Goal: Task Accomplishment & Management: Manage account settings

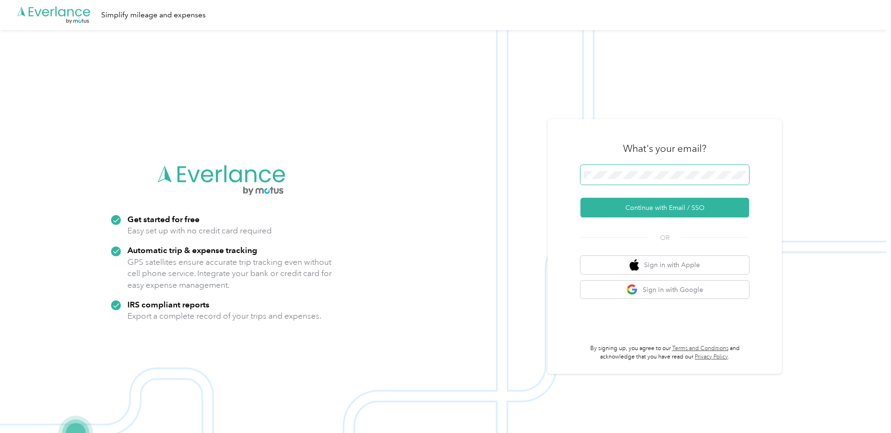
click at [635, 170] on span at bounding box center [664, 175] width 169 height 20
click at [563, 191] on div "What's your email? Continue with Email / SSO OR Sign in with Apple Sign in with…" at bounding box center [665, 246] width 234 height 255
click at [663, 216] on button "Continue with Email / SSO" at bounding box center [664, 208] width 169 height 20
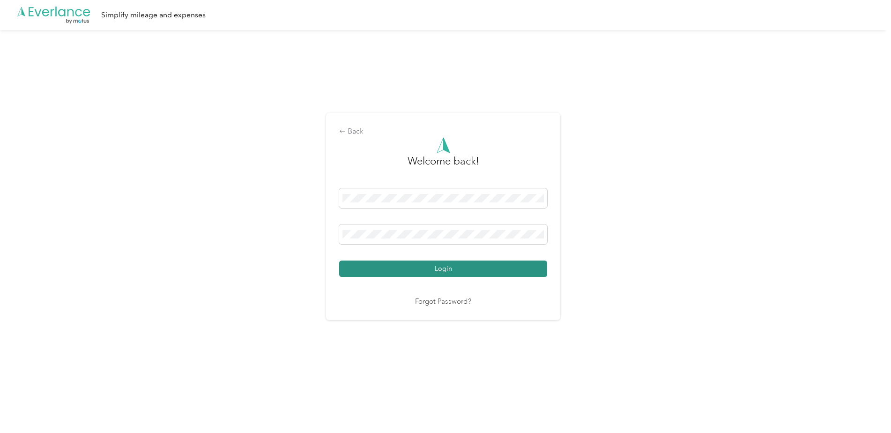
click at [453, 266] on button "Login" at bounding box center [443, 268] width 208 height 16
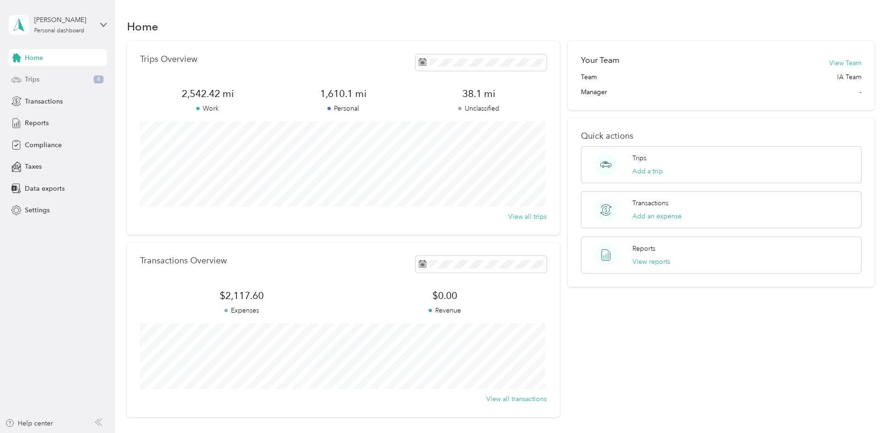
click at [44, 76] on div "Trips 8" at bounding box center [57, 79] width 98 height 17
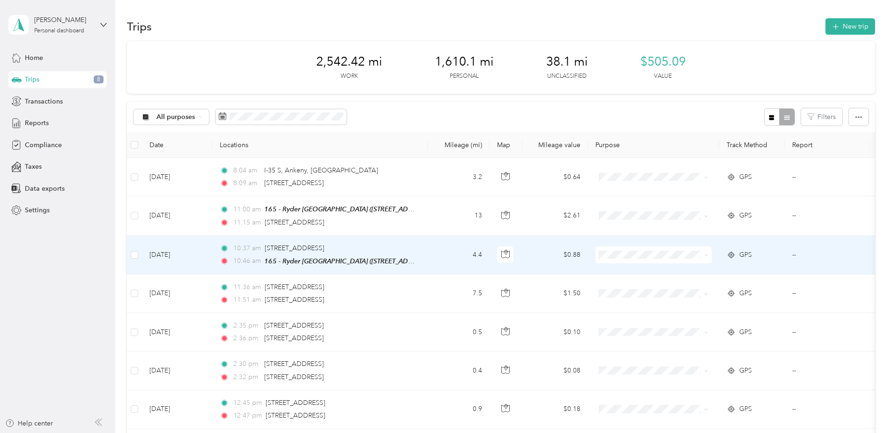
click at [635, 274] on span "Ryder" at bounding box center [661, 271] width 87 height 10
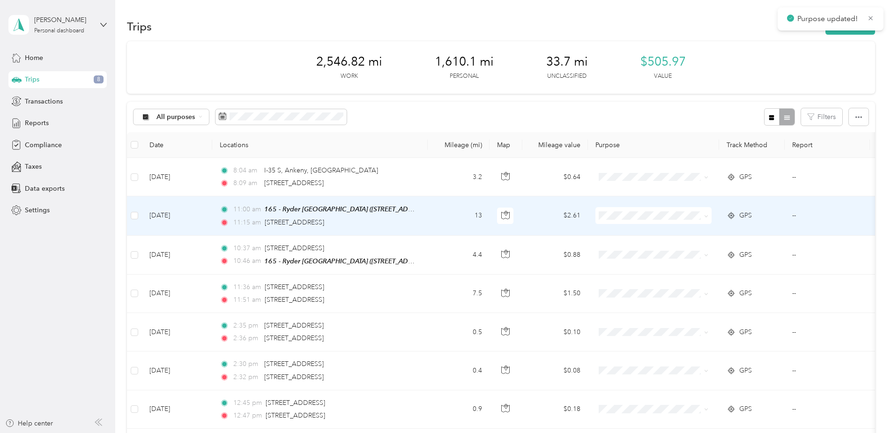
click at [638, 234] on span "Ryder" at bounding box center [661, 233] width 87 height 10
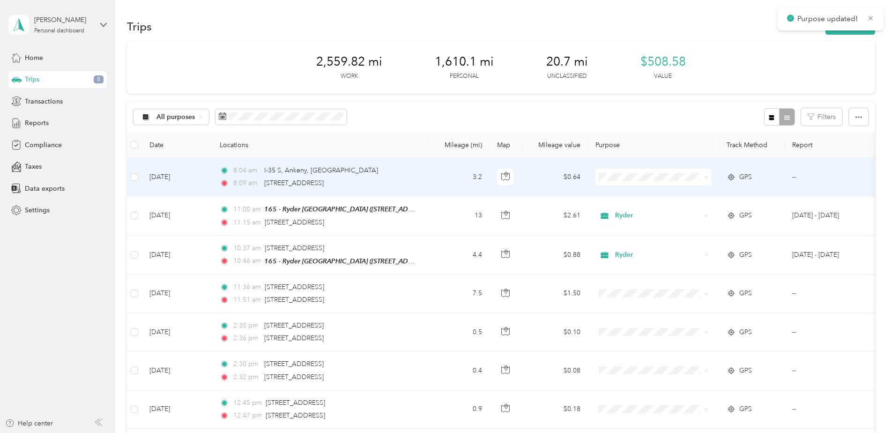
click at [633, 207] on span "Personal" at bounding box center [661, 209] width 87 height 10
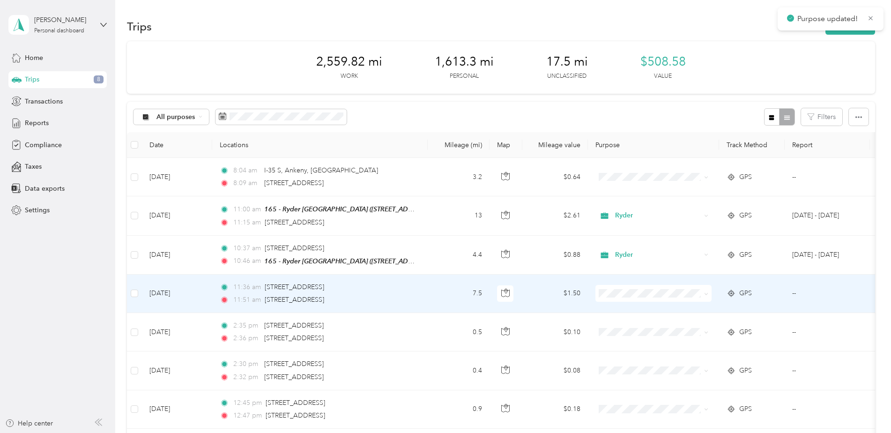
click at [627, 287] on span at bounding box center [653, 293] width 116 height 17
click at [626, 326] on span "Personal" at bounding box center [661, 326] width 87 height 10
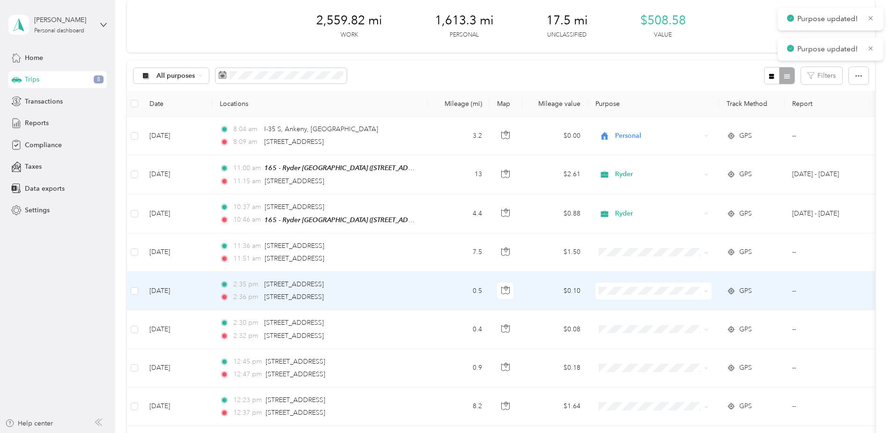
scroll to position [47, 0]
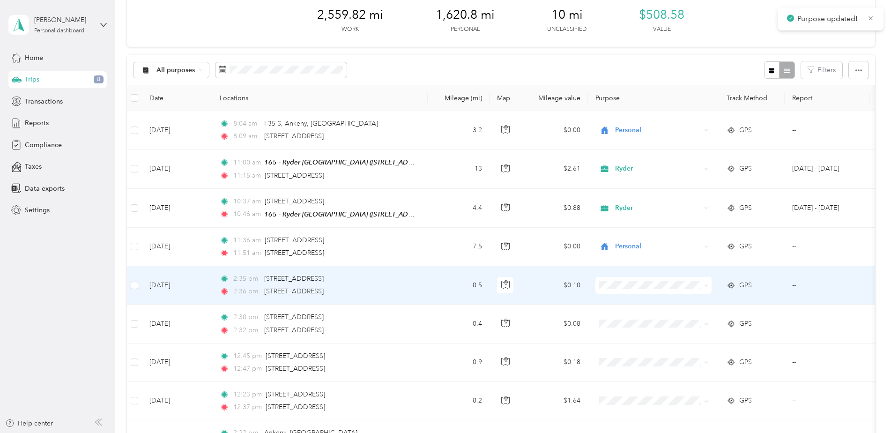
click at [633, 319] on span "Personal" at bounding box center [661, 317] width 87 height 10
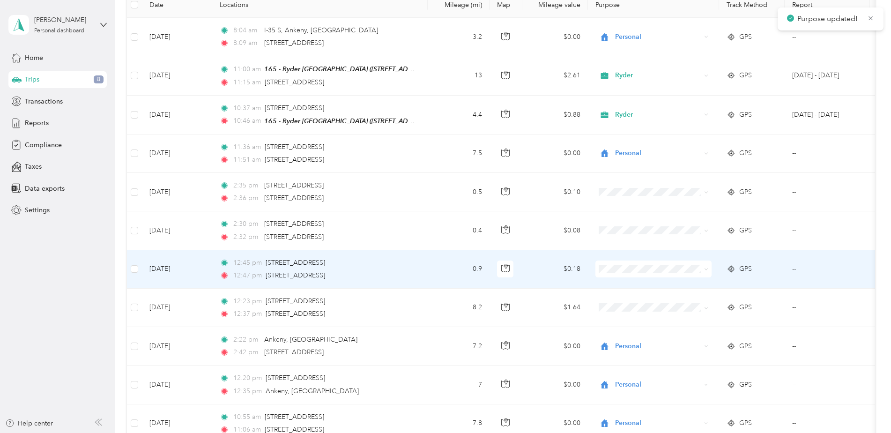
scroll to position [141, 0]
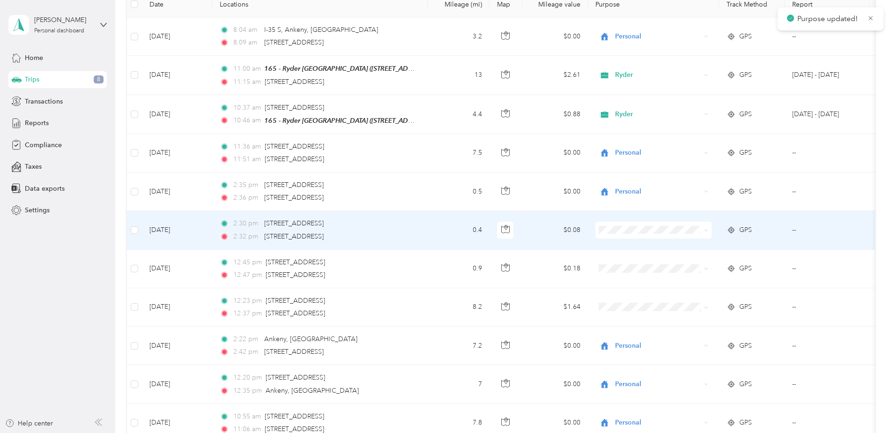
click at [637, 261] on span "Personal" at bounding box center [661, 263] width 87 height 10
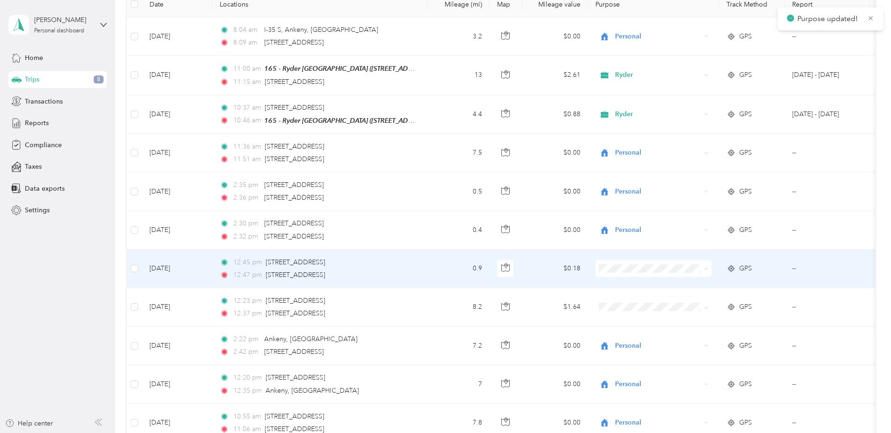
click at [640, 298] on span "Personal" at bounding box center [661, 301] width 87 height 10
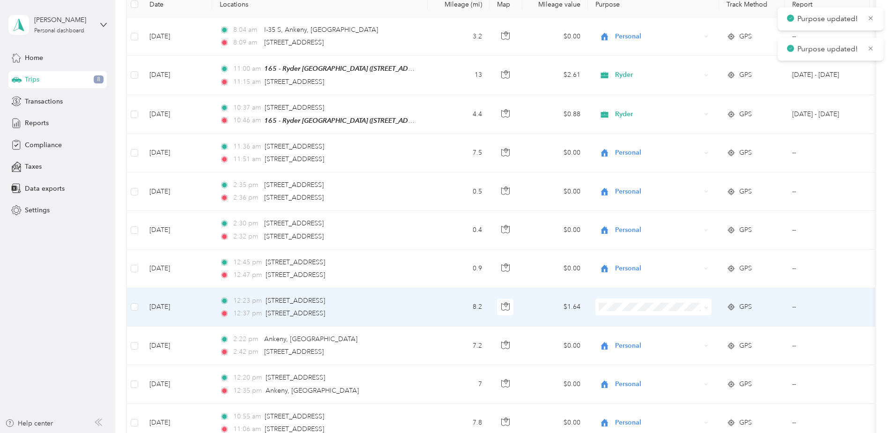
click at [643, 333] on li "Personal" at bounding box center [653, 338] width 116 height 16
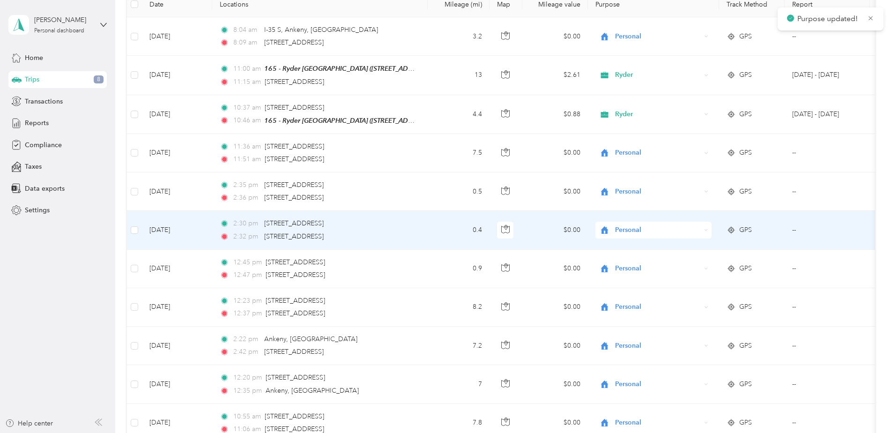
scroll to position [0, 0]
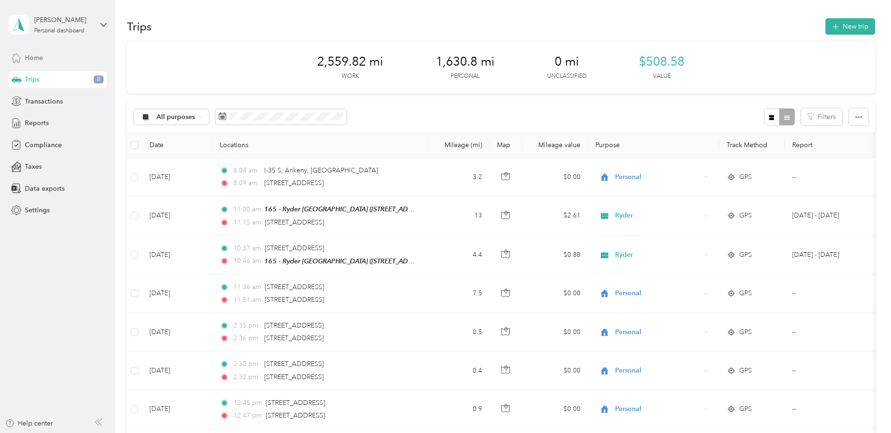
click at [41, 59] on span "Home" at bounding box center [34, 58] width 18 height 10
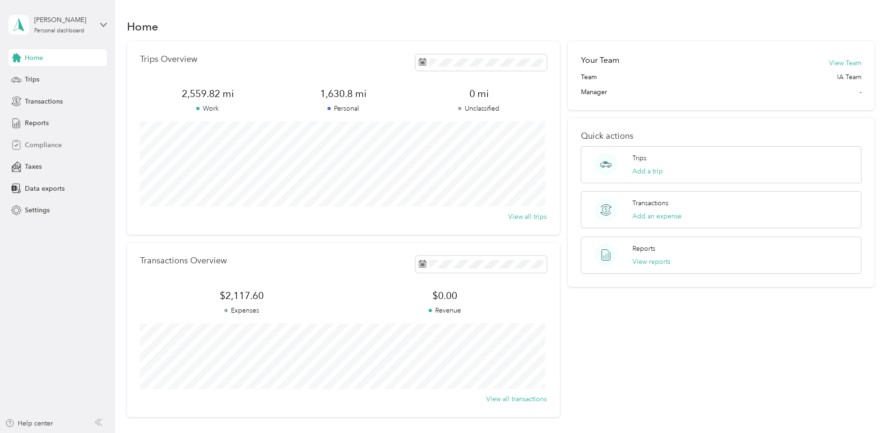
click at [48, 139] on div "Compliance" at bounding box center [57, 144] width 98 height 17
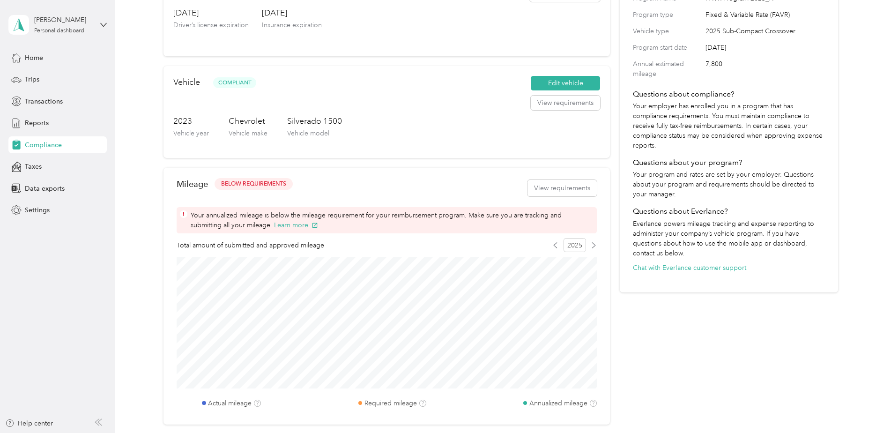
scroll to position [141, 0]
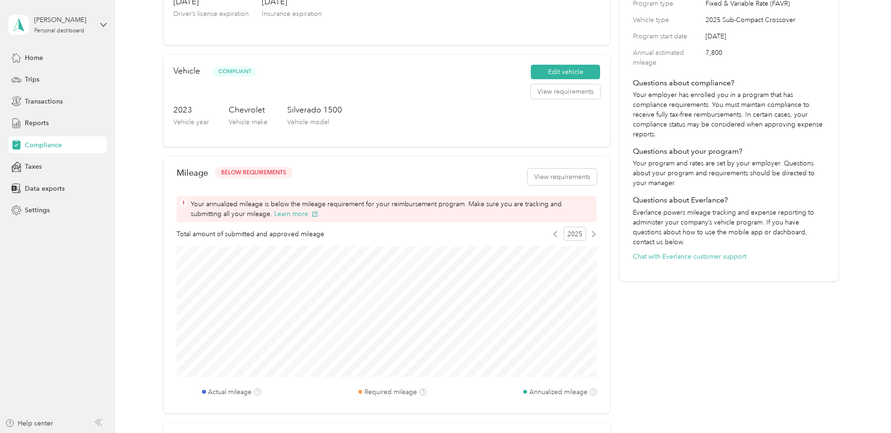
click at [472, 214] on span "Your annualized mileage is below the mileage requirement for your reimbursement…" at bounding box center [392, 209] width 403 height 20
click at [541, 178] on button "View requirements" at bounding box center [561, 177] width 69 height 16
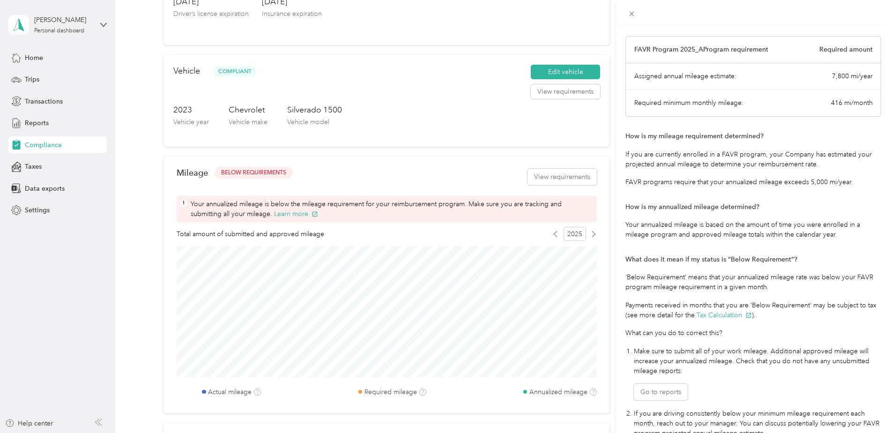
scroll to position [106, 0]
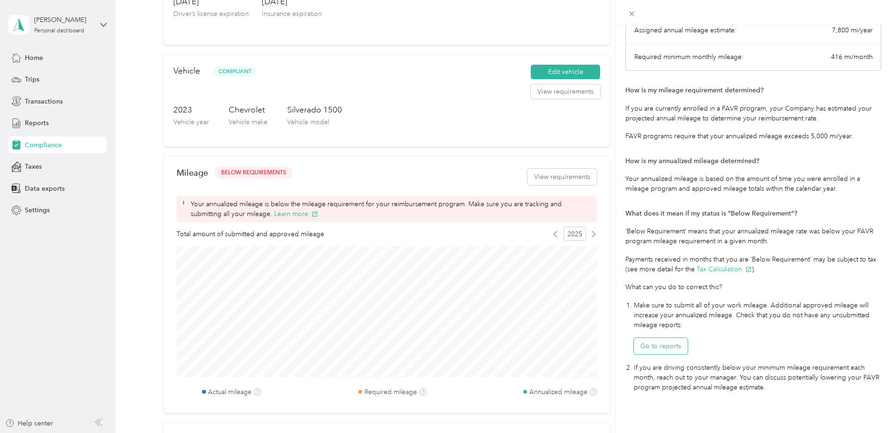
click at [656, 346] on button "Go to reports" at bounding box center [661, 346] width 54 height 16
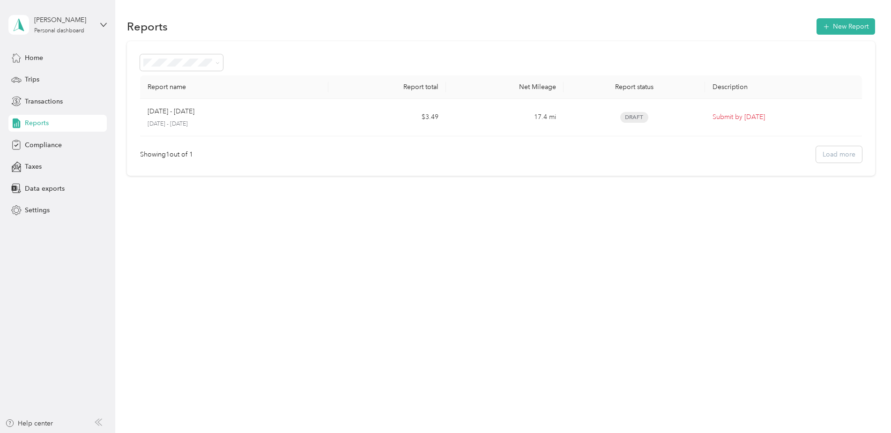
click at [46, 125] on span "Reports" at bounding box center [37, 123] width 24 height 10
click at [46, 122] on span "Reports" at bounding box center [37, 123] width 24 height 10
click at [172, 58] on span at bounding box center [181, 62] width 83 height 16
click at [170, 76] on span "All Reports" at bounding box center [163, 78] width 32 height 8
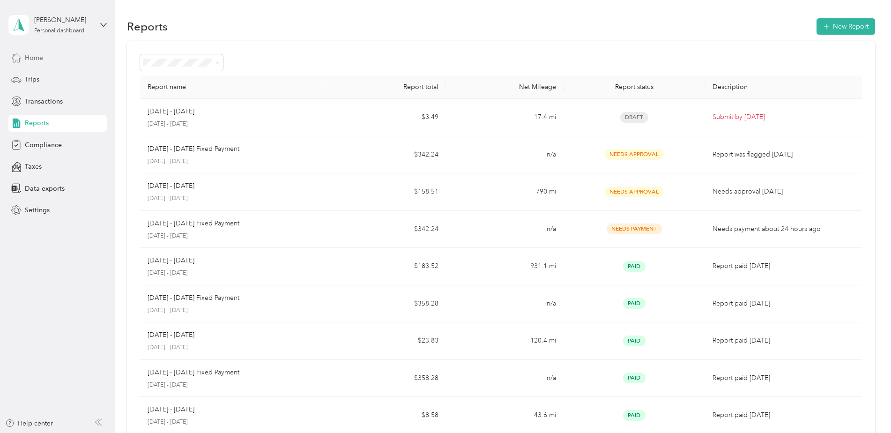
click at [47, 62] on div "Home" at bounding box center [57, 57] width 98 height 17
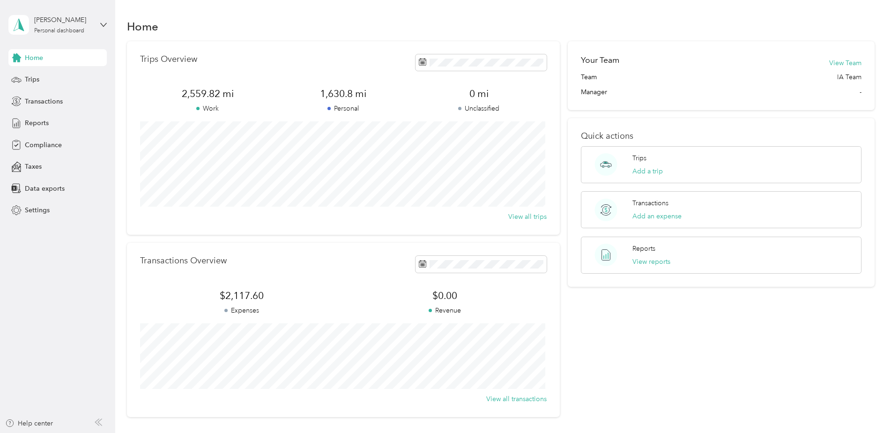
click at [41, 58] on span "Home" at bounding box center [34, 58] width 18 height 10
click at [40, 151] on div "Compliance" at bounding box center [57, 144] width 98 height 17
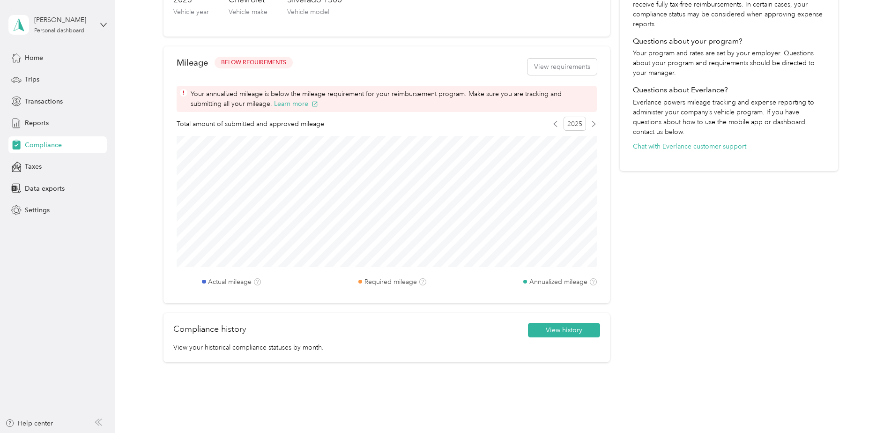
scroll to position [234, 0]
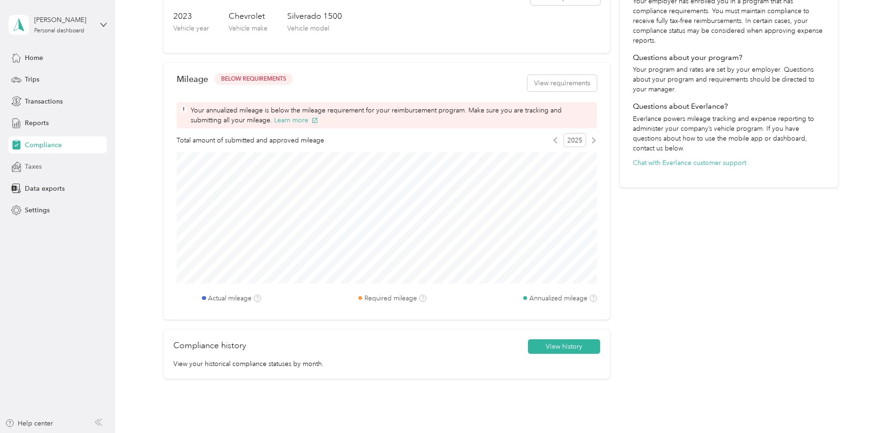
click at [45, 160] on div "Taxes" at bounding box center [57, 166] width 98 height 17
